Goal: Transaction & Acquisition: Purchase product/service

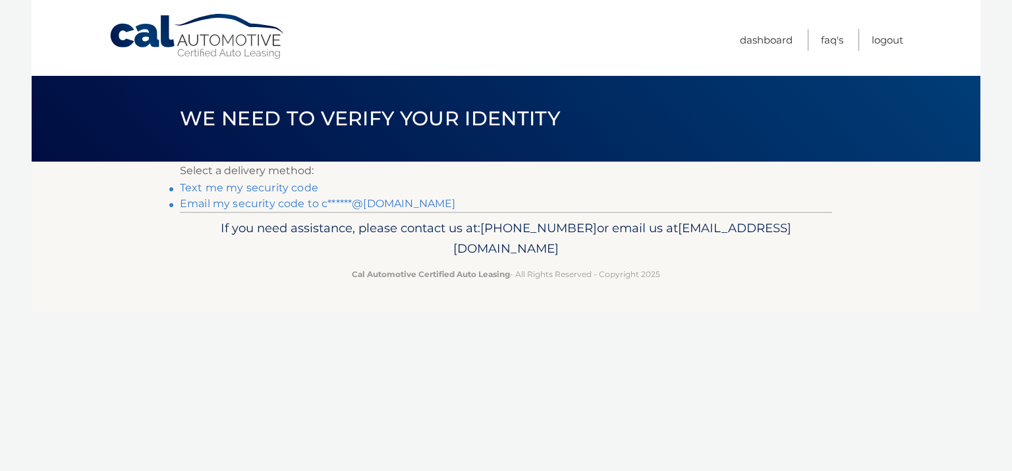
click at [256, 204] on link "Email my security code to c******@aol.com" at bounding box center [318, 203] width 276 height 13
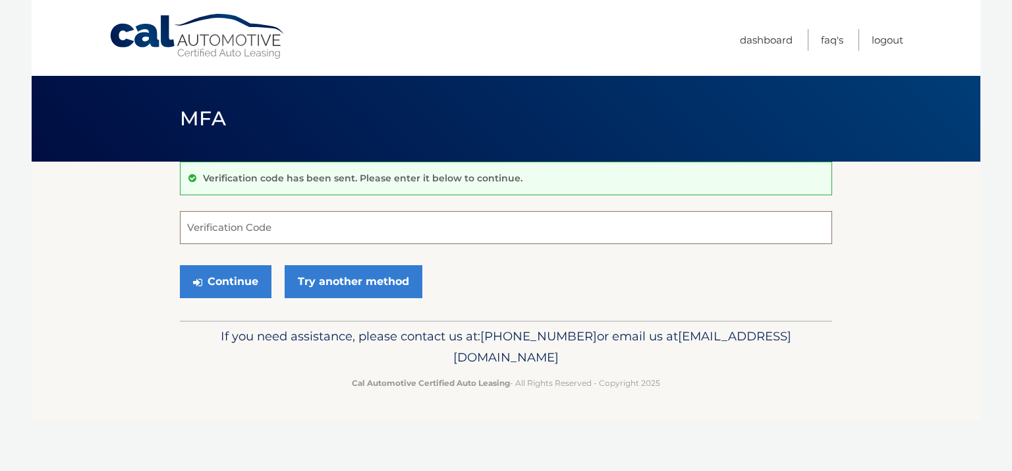
click at [283, 231] on input "Verification Code" at bounding box center [506, 227] width 652 height 33
paste input "938566"
click at [235, 277] on button "Continue" at bounding box center [226, 281] width 92 height 33
click at [210, 277] on button "Continue" at bounding box center [226, 281] width 92 height 33
type input "938566"
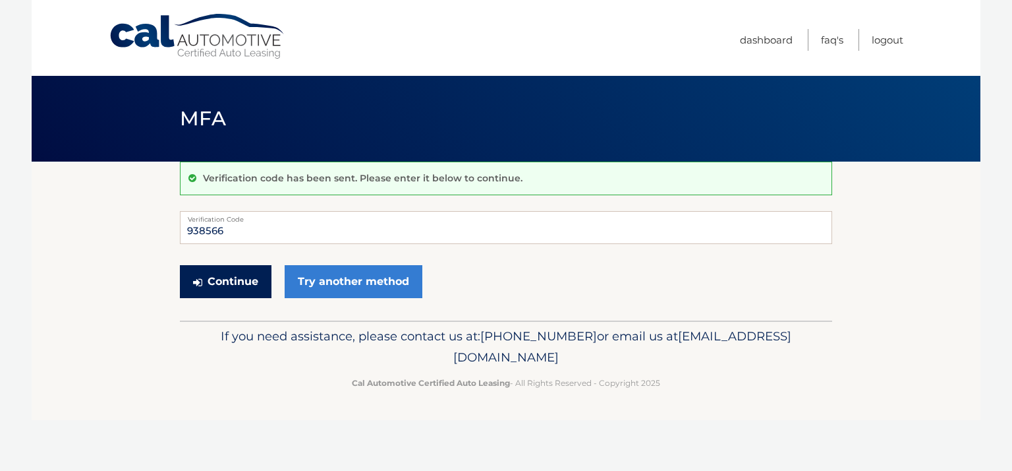
click at [210, 277] on button "Continue" at bounding box center [226, 281] width 92 height 33
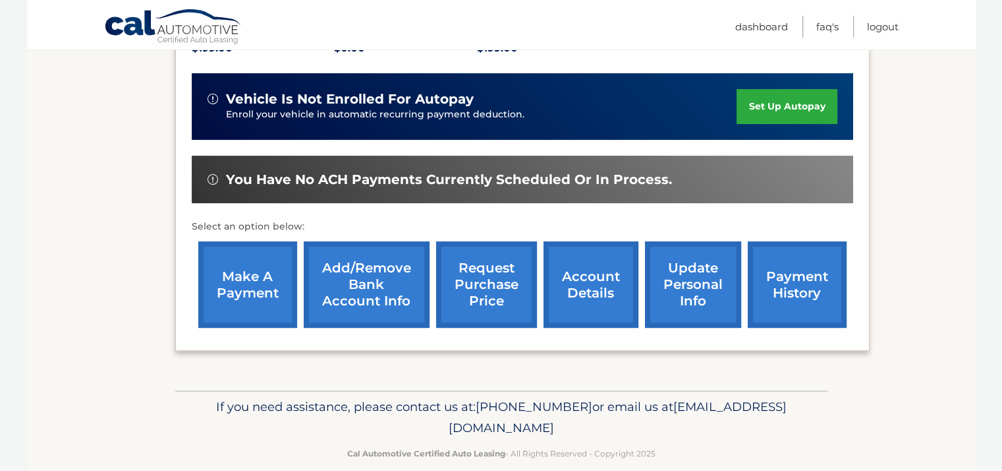
scroll to position [314, 0]
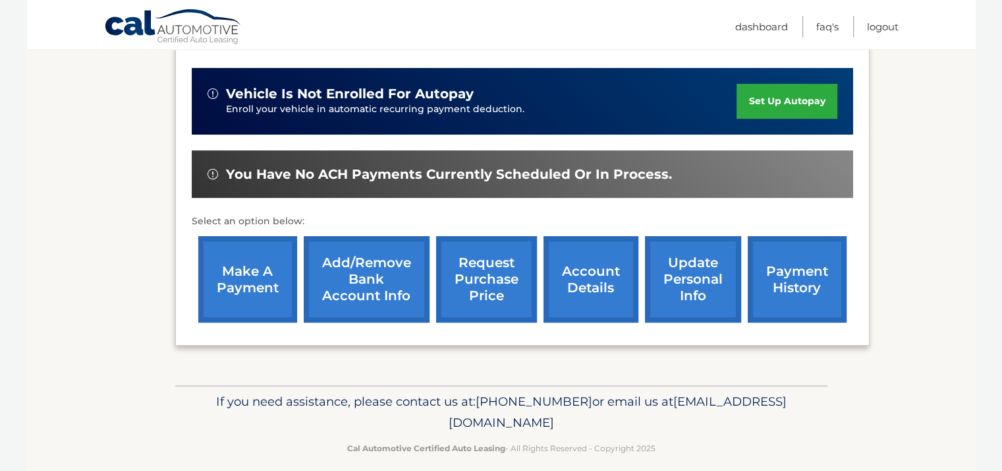
click at [240, 275] on link "make a payment" at bounding box center [247, 279] width 99 height 86
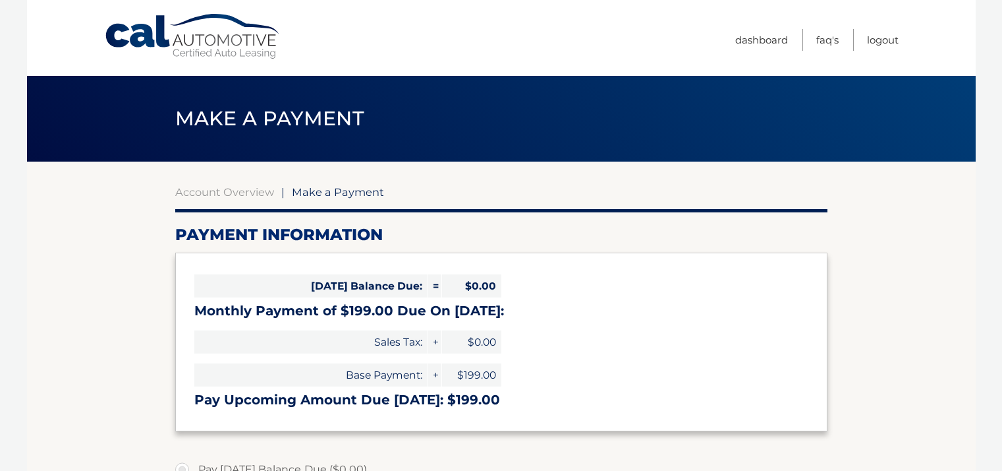
select select "NWNlYTkwZjAtZTUyNC00Y2IwLTkyZDMtYmNmOTAwYzRjMTE0"
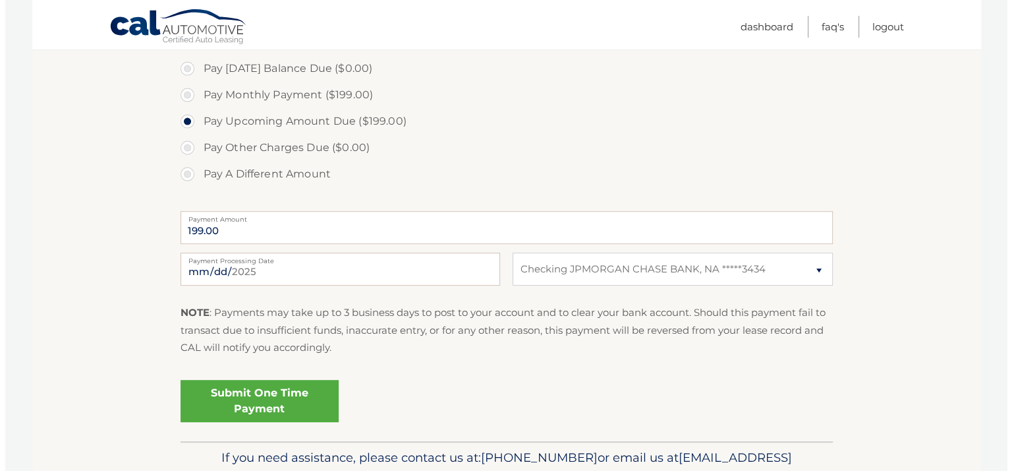
scroll to position [422, 0]
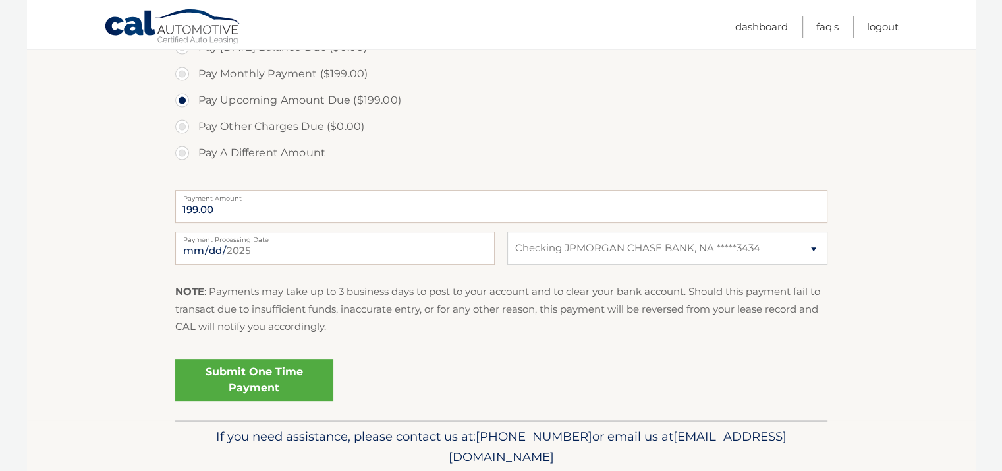
click at [296, 375] on link "Submit One Time Payment" at bounding box center [254, 379] width 158 height 42
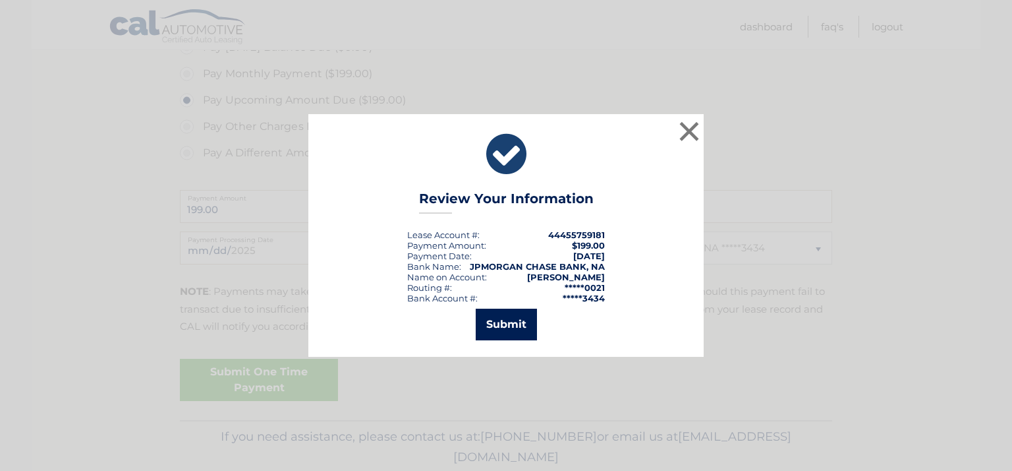
click at [509, 320] on button "Submit" at bounding box center [506, 324] width 61 height 32
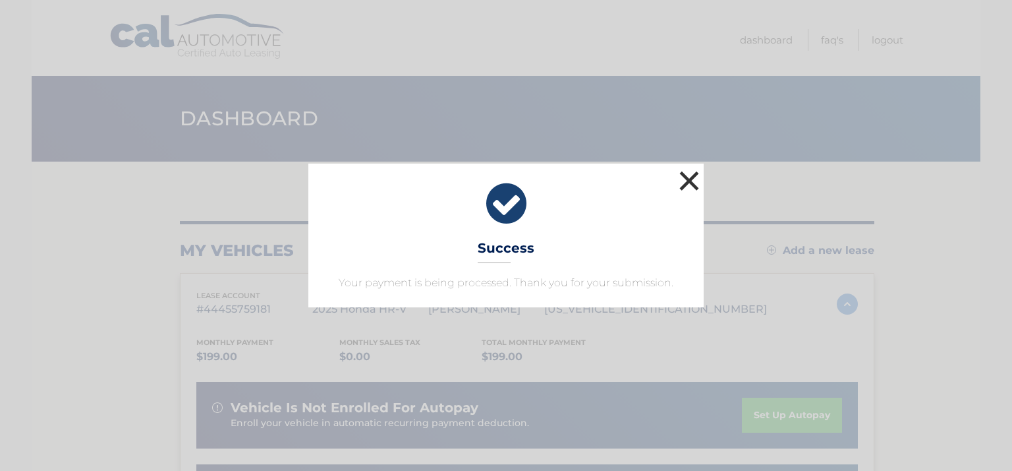
click at [688, 181] on button "×" at bounding box center [689, 180] width 26 height 26
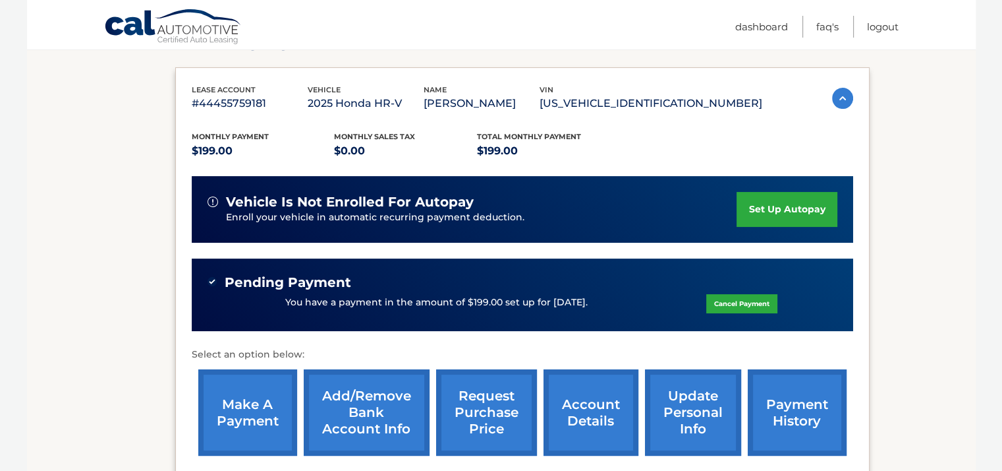
scroll to position [351, 0]
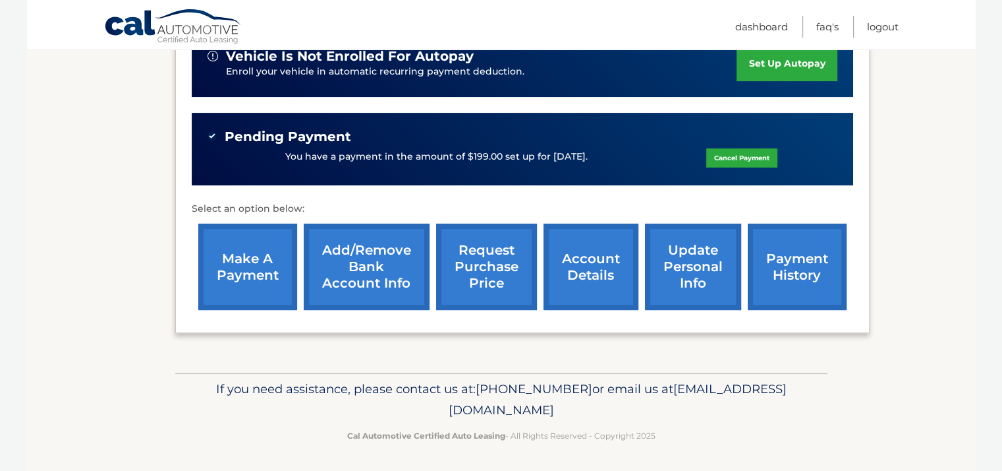
click at [795, 267] on link "payment history" at bounding box center [797, 266] width 99 height 86
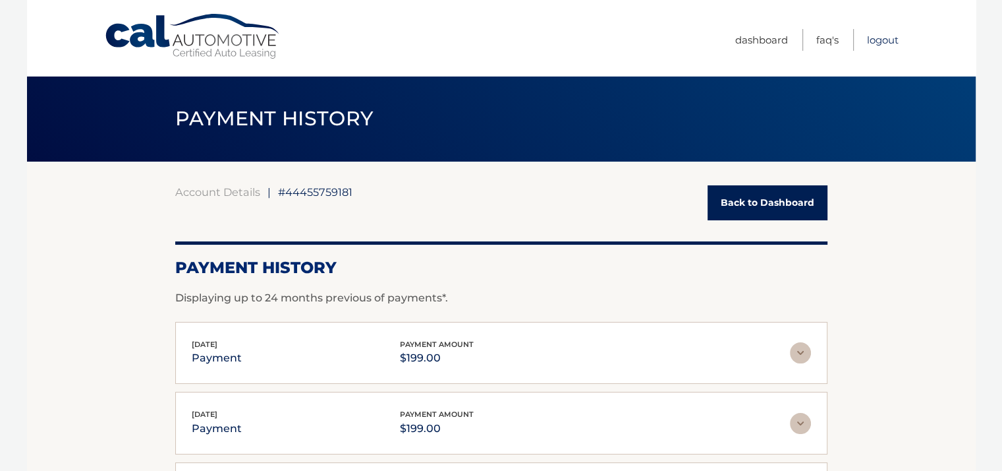
click at [872, 39] on link "Logout" at bounding box center [883, 40] width 32 height 22
